Goal: Contribute content: Add original content to the website for others to see

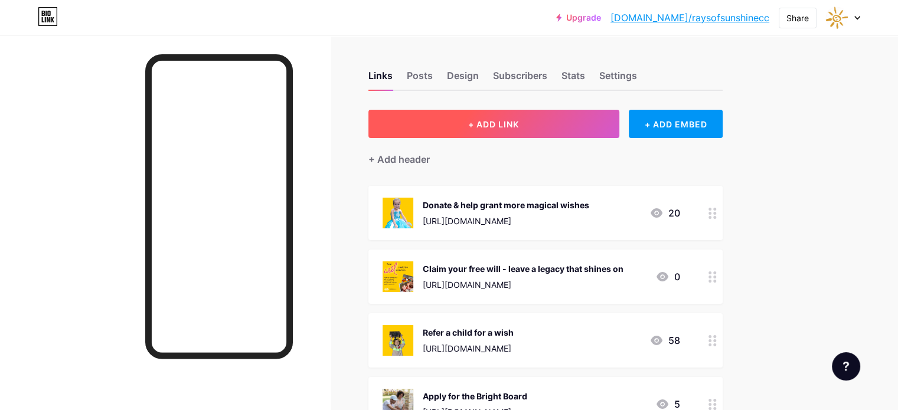
click at [605, 110] on button "+ ADD LINK" at bounding box center [493, 124] width 251 height 28
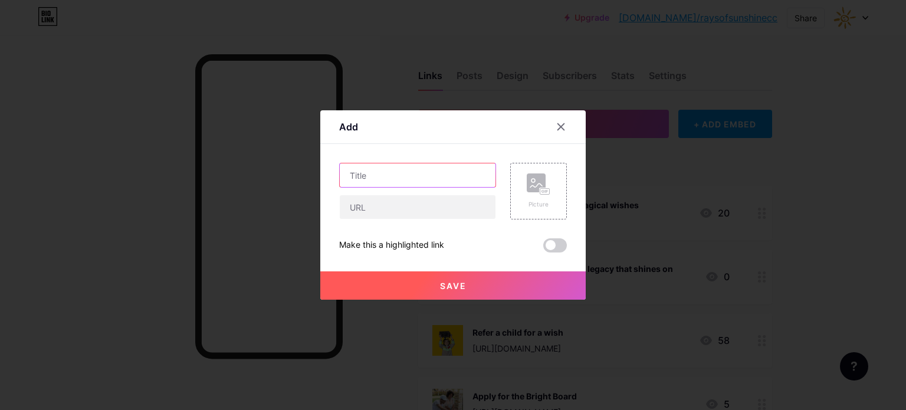
click at [375, 175] on input "text" at bounding box center [418, 175] width 156 height 24
click at [361, 172] on input "Doughlicious competition - win a YEAR's supply of Doughlicious products!" at bounding box center [418, 175] width 156 height 24
type input "Win a YEAR's supply of Doughlicious products!"
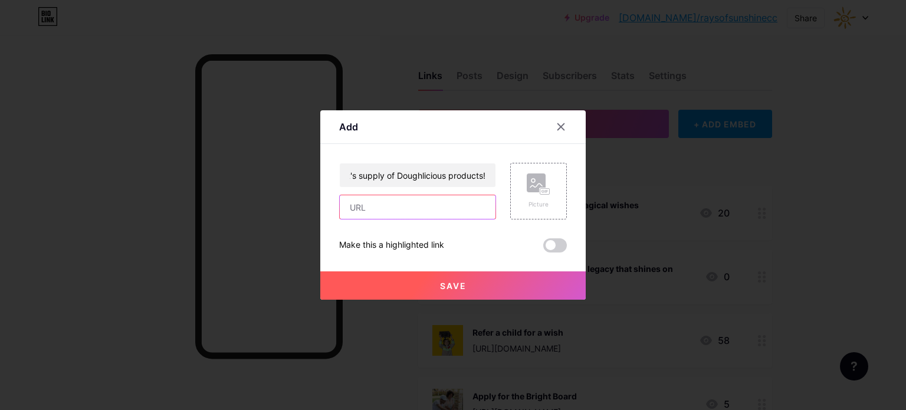
scroll to position [0, 0]
click at [382, 212] on input "text" at bounding box center [418, 207] width 156 height 24
paste input "[URL][DOMAIN_NAME]"
type input "[URL][DOMAIN_NAME]"
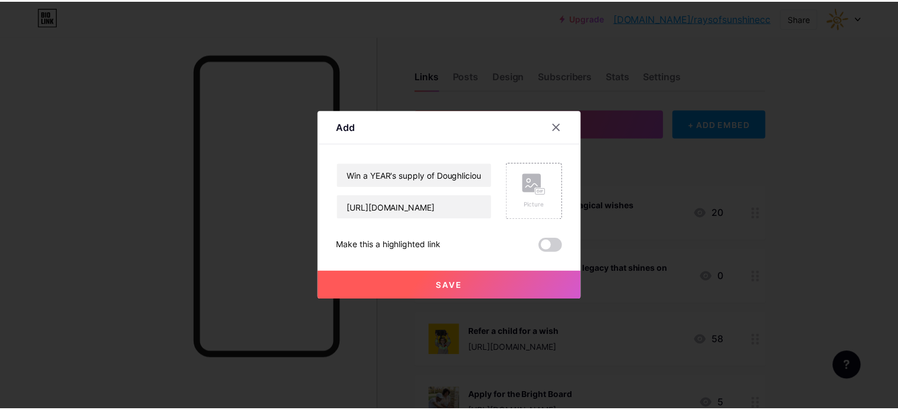
scroll to position [0, 0]
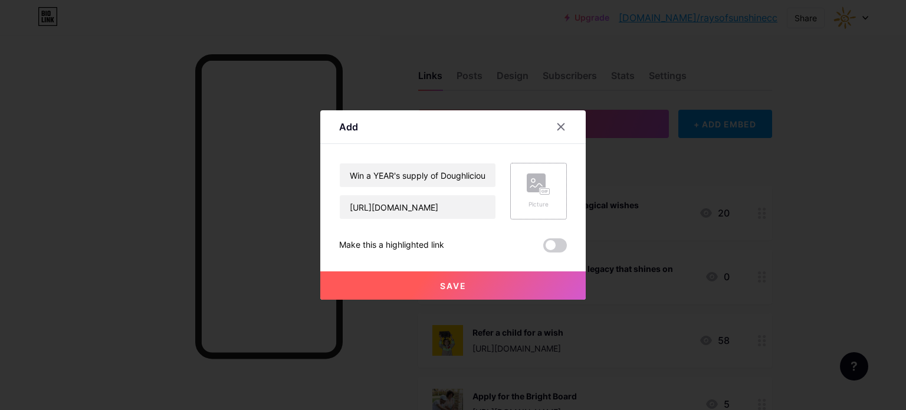
click at [519, 194] on div "Picture" at bounding box center [538, 191] width 57 height 57
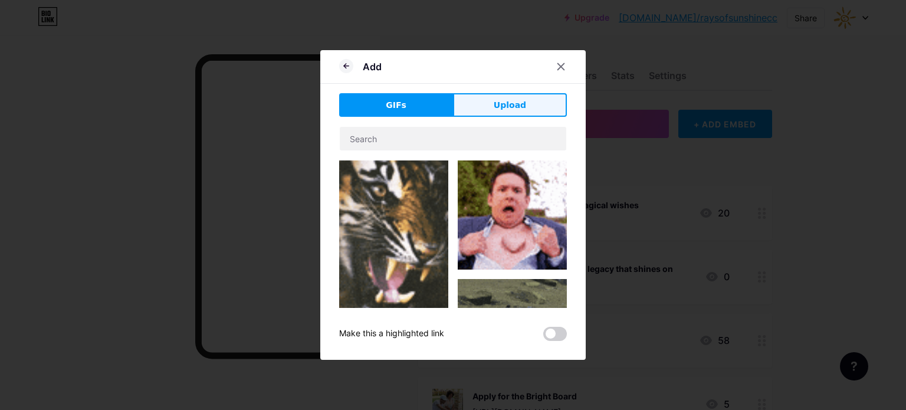
click at [497, 116] on button "Upload" at bounding box center [510, 105] width 114 height 24
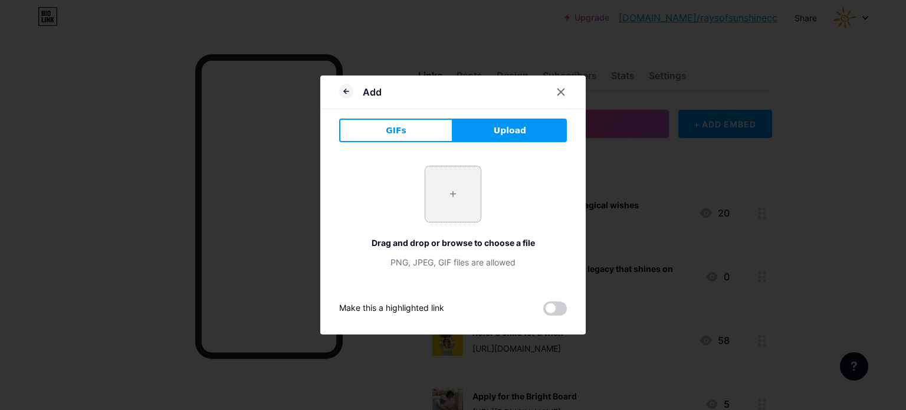
click at [465, 193] on input "file" at bounding box center [452, 193] width 55 height 55
type input "C:\fakepath\Dough 2.JPG"
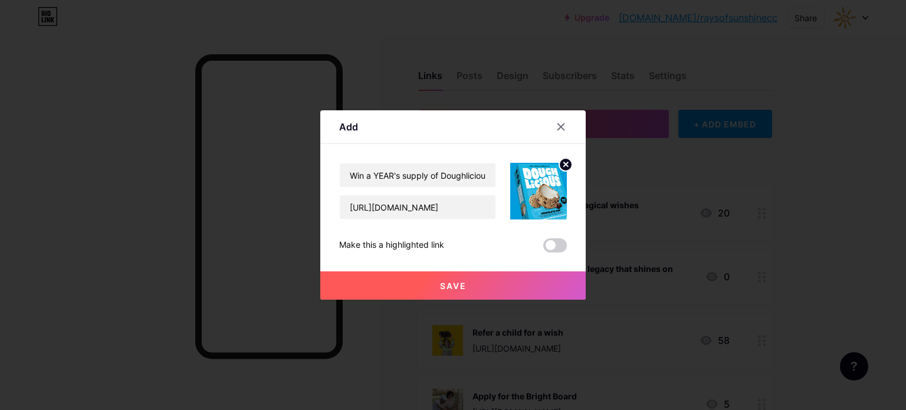
click at [552, 246] on span at bounding box center [555, 245] width 24 height 14
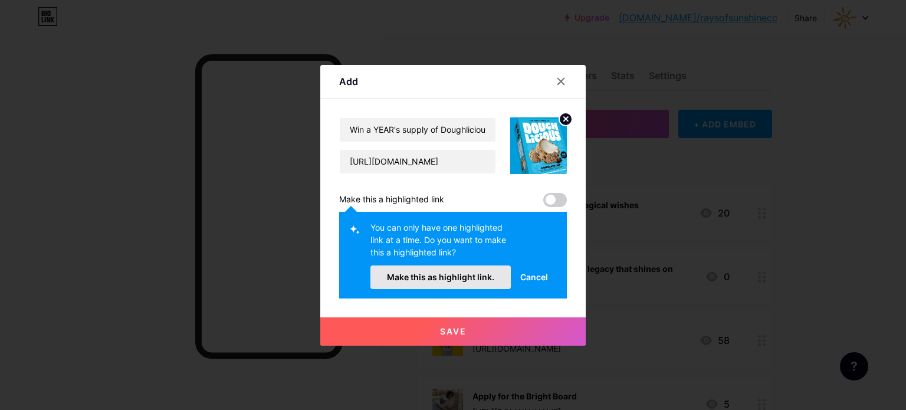
click at [444, 281] on span "Make this as highlight link." at bounding box center [440, 277] width 107 height 10
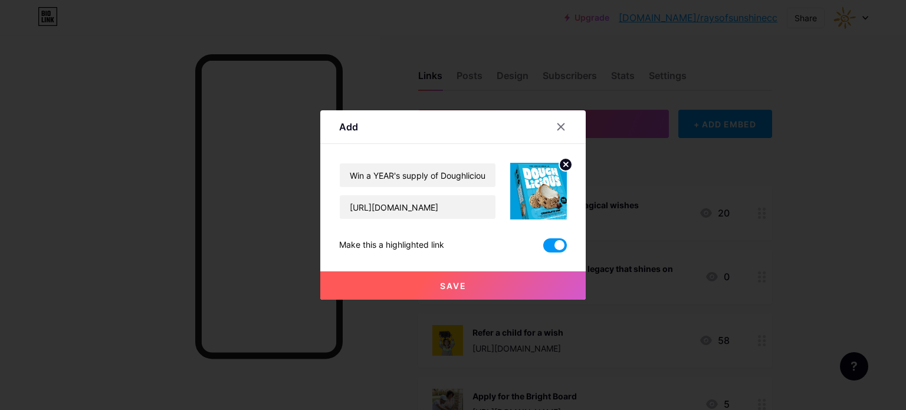
click at [444, 281] on span "Save" at bounding box center [453, 286] width 27 height 10
